Goal: Entertainment & Leisure: Consume media (video, audio)

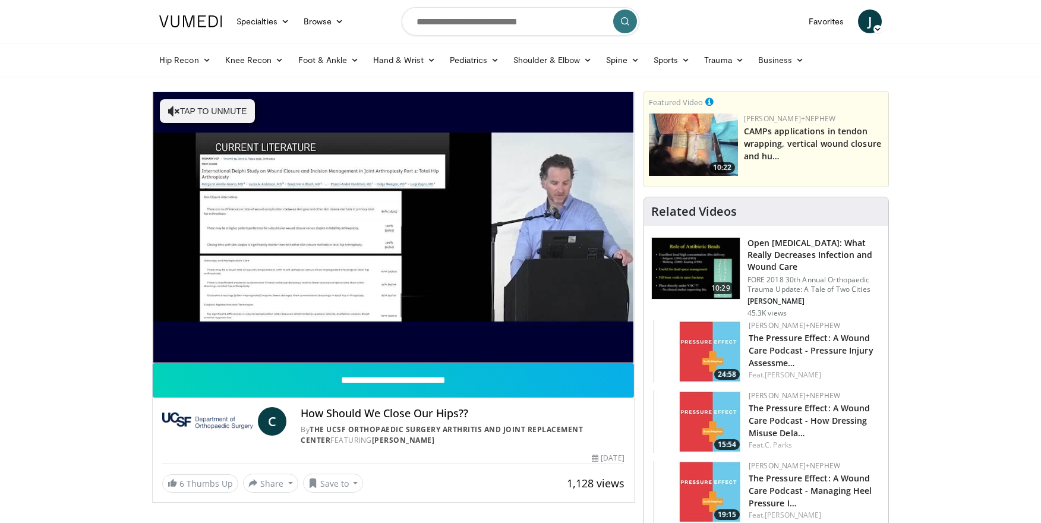
click at [185, 350] on div "10 seconds Tap to unmute" at bounding box center [393, 227] width 481 height 270
click at [186, 350] on div "10 seconds Tap to unmute" at bounding box center [393, 227] width 481 height 270
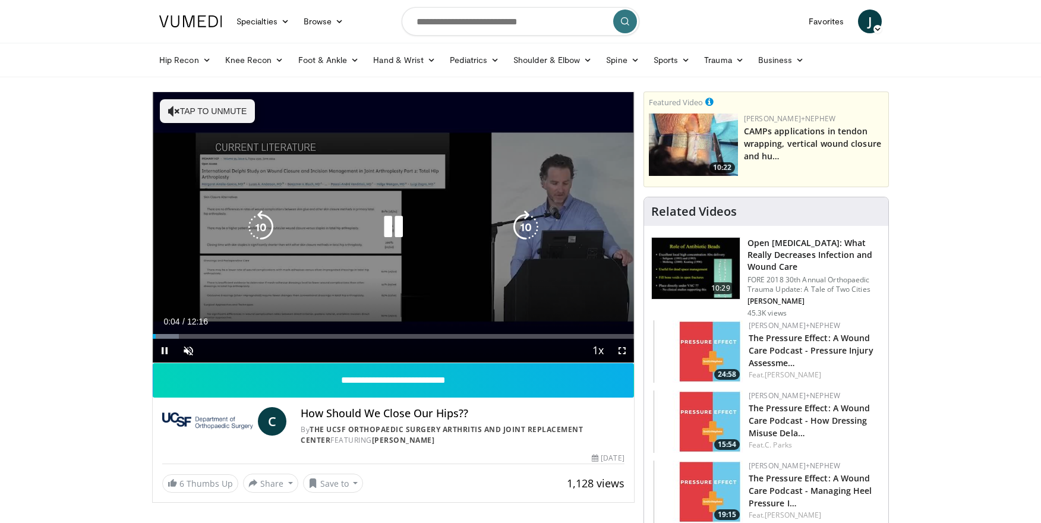
click at [392, 229] on icon "Video Player" at bounding box center [393, 226] width 33 height 33
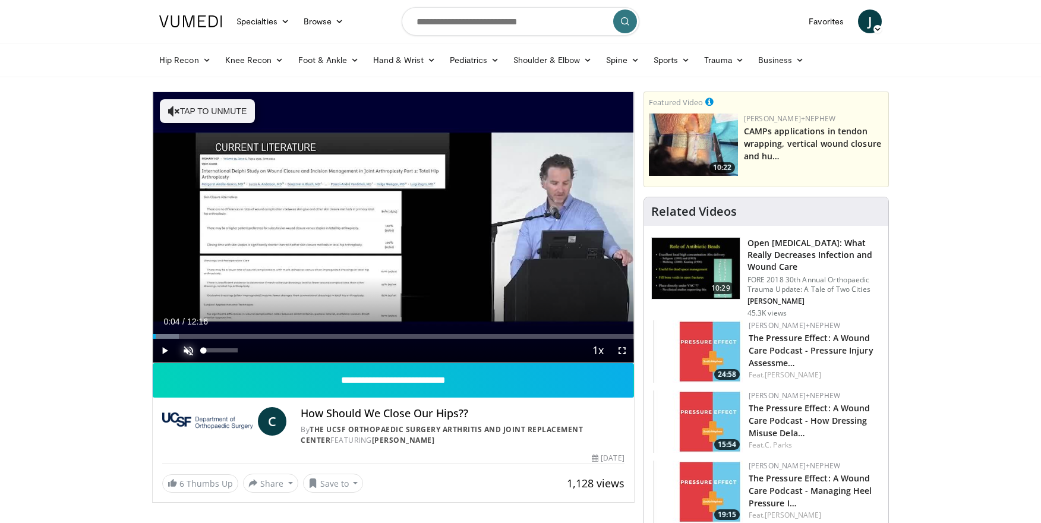
click at [185, 351] on span "Video Player" at bounding box center [189, 351] width 24 height 24
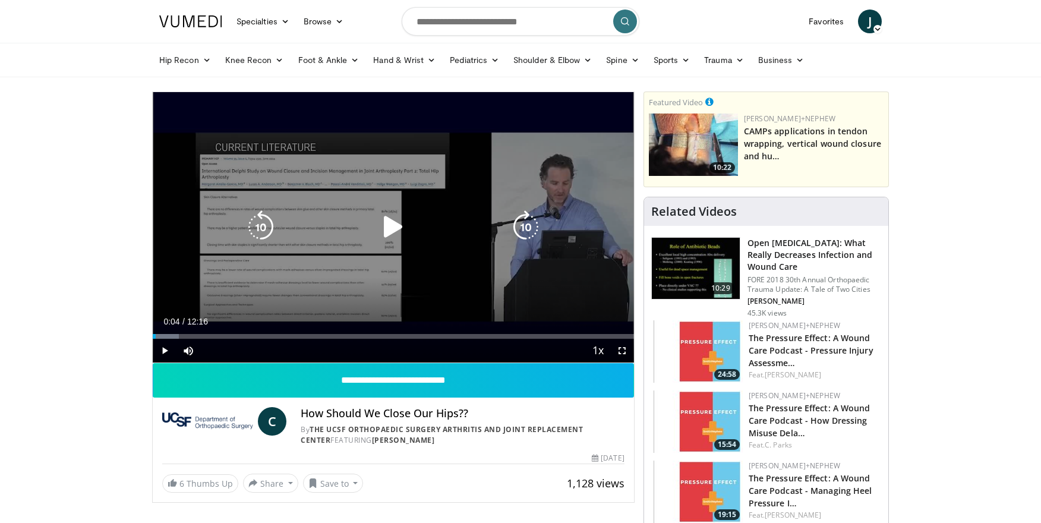
click at [394, 228] on icon "Video Player" at bounding box center [393, 226] width 33 height 33
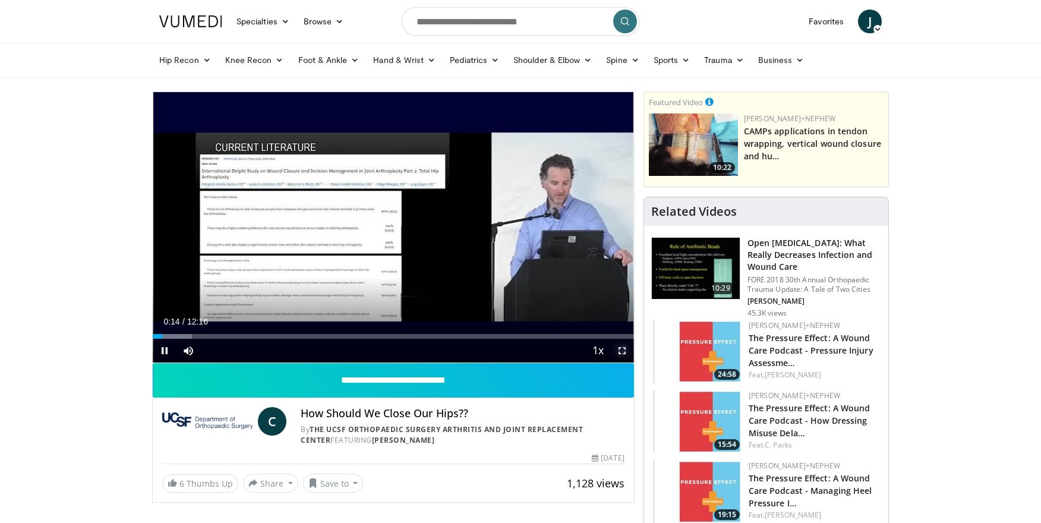
click at [625, 351] on span "Video Player" at bounding box center [622, 351] width 24 height 24
